Goal: Find specific page/section: Find specific page/section

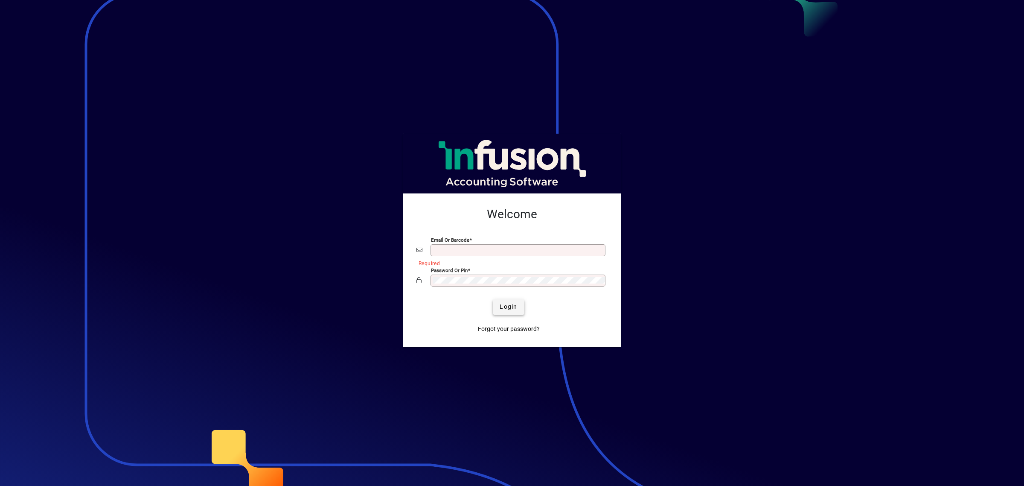
type input "**********"
click at [496, 303] on span "submit" at bounding box center [508, 307] width 31 height 20
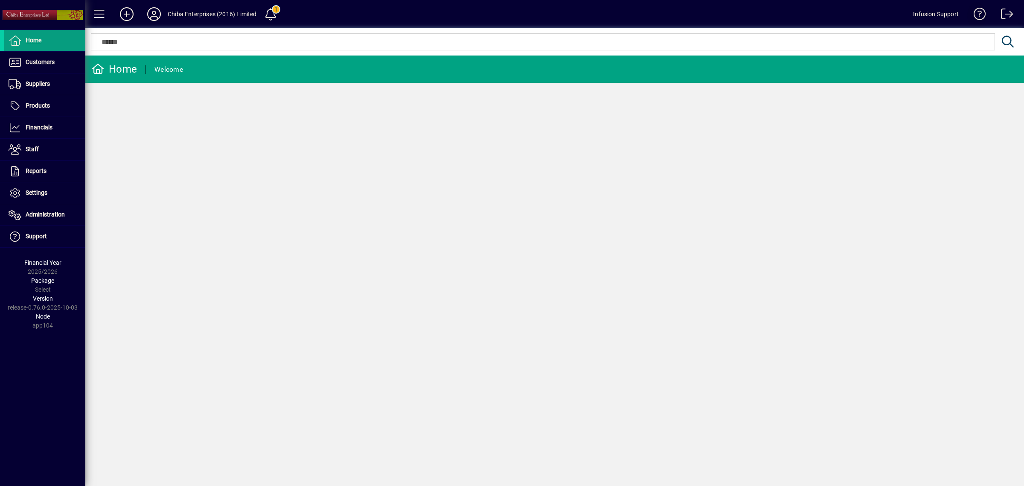
click at [982, 12] on span at bounding box center [977, 16] width 20 height 20
click at [183, 116] on div "Home Welcome" at bounding box center [554, 270] width 939 height 430
click at [156, 12] on icon at bounding box center [154, 14] width 17 height 14
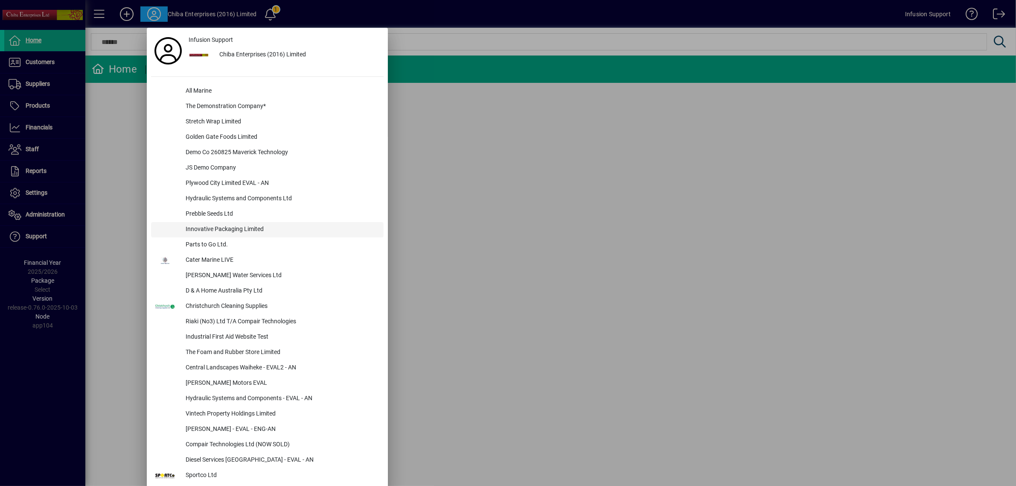
click at [237, 233] on div "Innovative Packaging Limited" at bounding box center [281, 229] width 205 height 15
